Goal: Check status: Check status

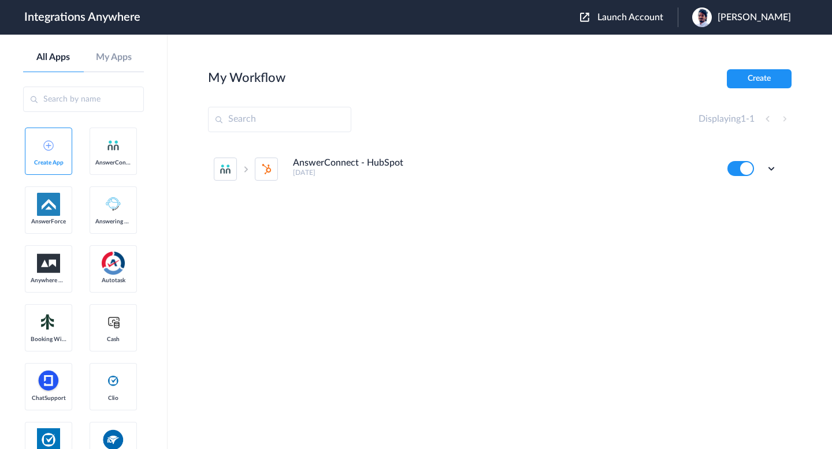
click at [637, 21] on span "Launch Account" at bounding box center [630, 17] width 66 height 9
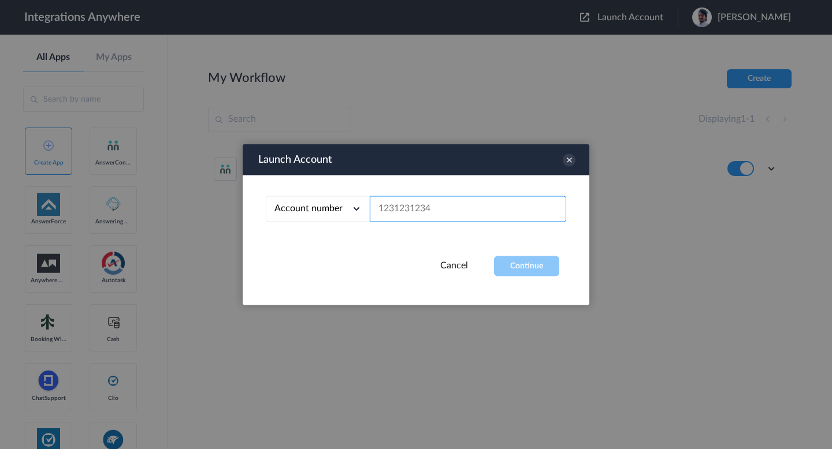
click at [508, 203] on input "text" at bounding box center [468, 209] width 196 height 26
paste input "7014094026"
type input "7014094026"
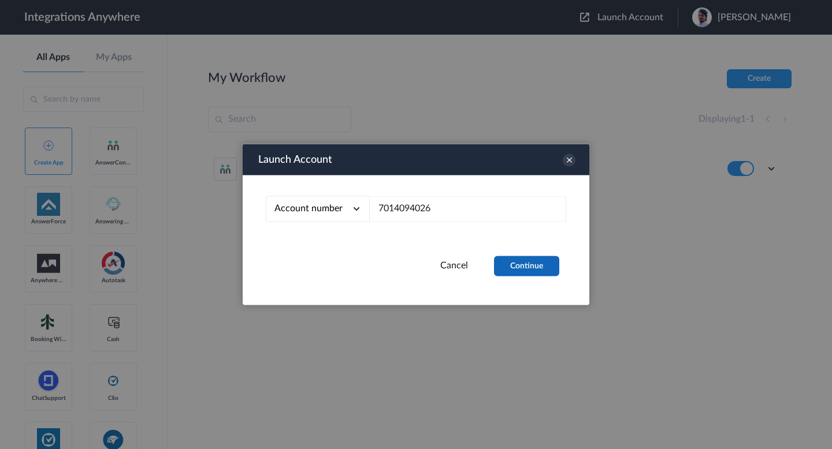
click at [526, 258] on button "Continue" at bounding box center [526, 266] width 65 height 20
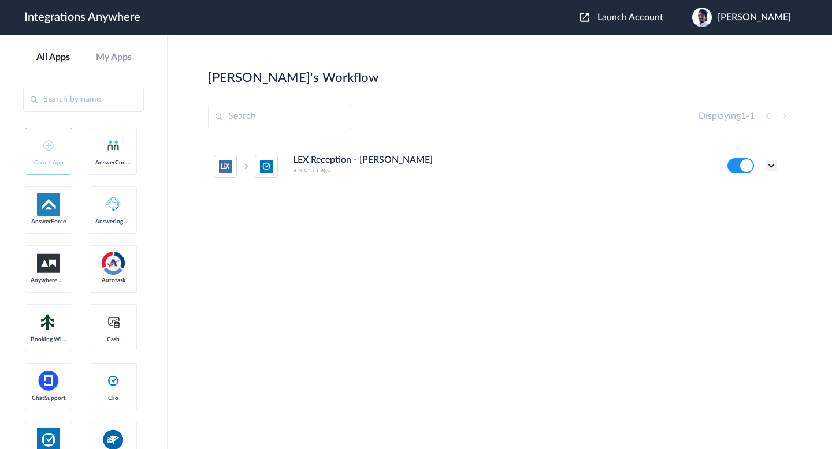
click at [770, 168] on icon at bounding box center [771, 166] width 12 height 12
click at [734, 207] on li "Task history" at bounding box center [739, 213] width 75 height 21
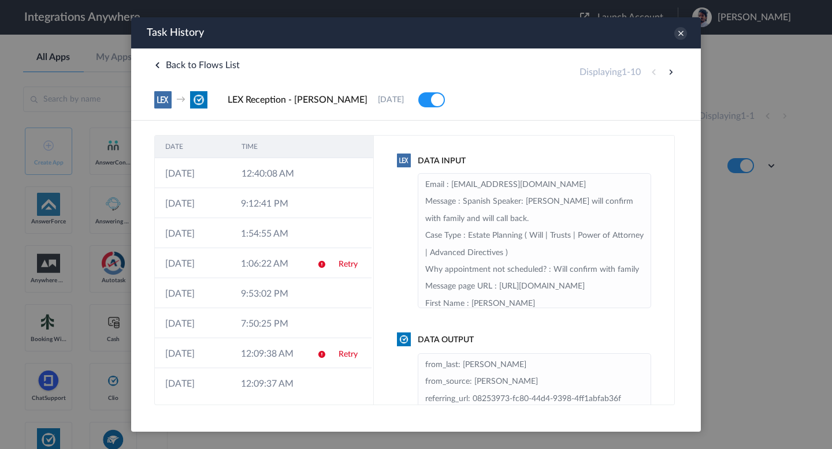
click at [676, 43] on div "Task History" at bounding box center [416, 32] width 570 height 31
click at [678, 31] on icon at bounding box center [680, 33] width 13 height 13
